Goal: Navigation & Orientation: Find specific page/section

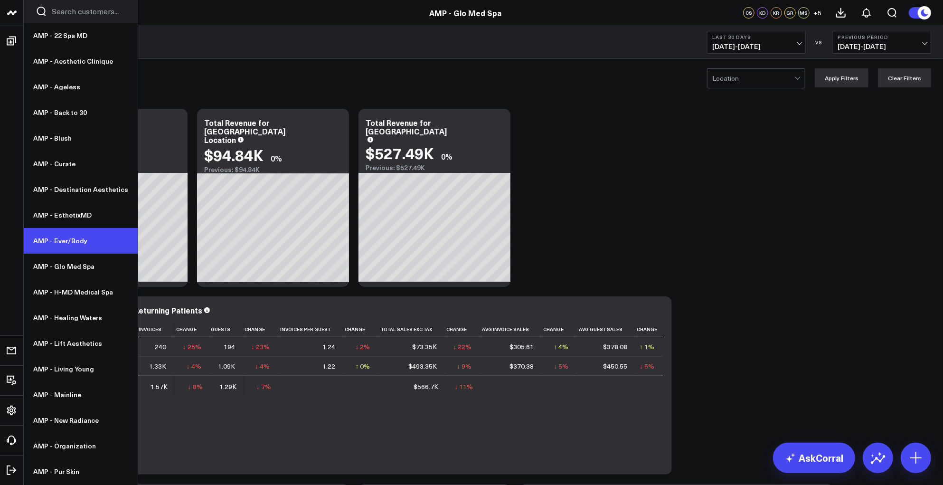
click at [60, 237] on link "AMP - Ever/Body" at bounding box center [81, 241] width 114 height 26
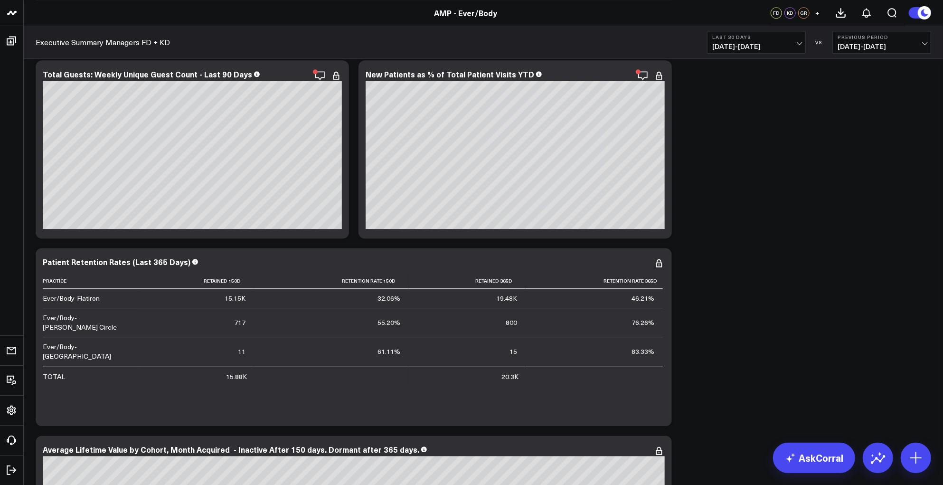
scroll to position [4241, 0]
